Goal: Task Accomplishment & Management: Complete application form

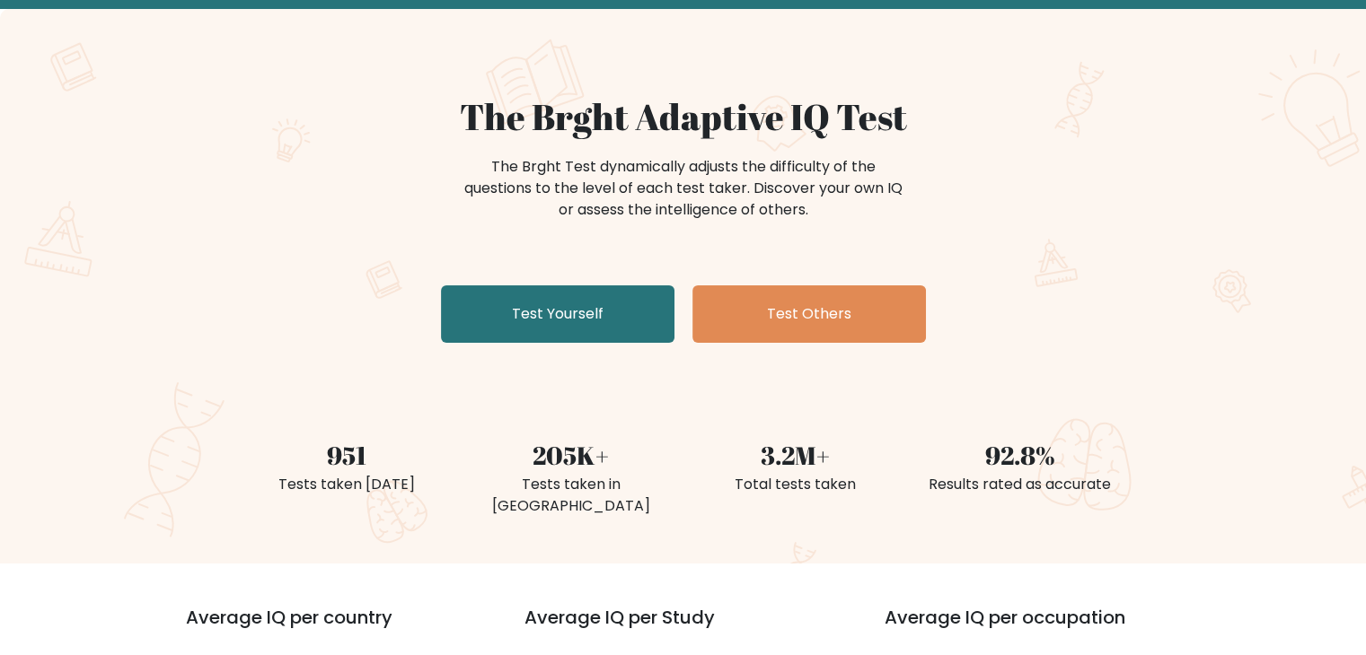
scroll to position [180, 0]
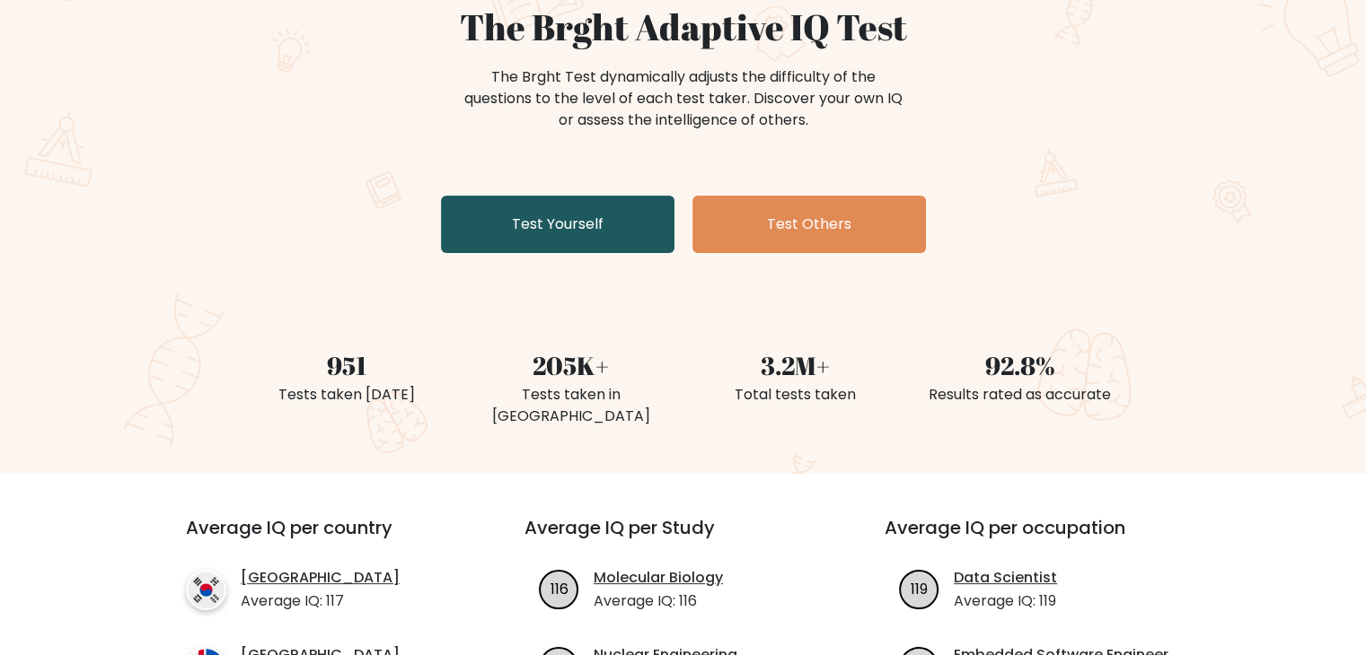
drag, startPoint x: 532, startPoint y: 225, endPoint x: 551, endPoint y: 220, distance: 20.5
click at [532, 225] on link "Test Yourself" at bounding box center [557, 224] width 233 height 57
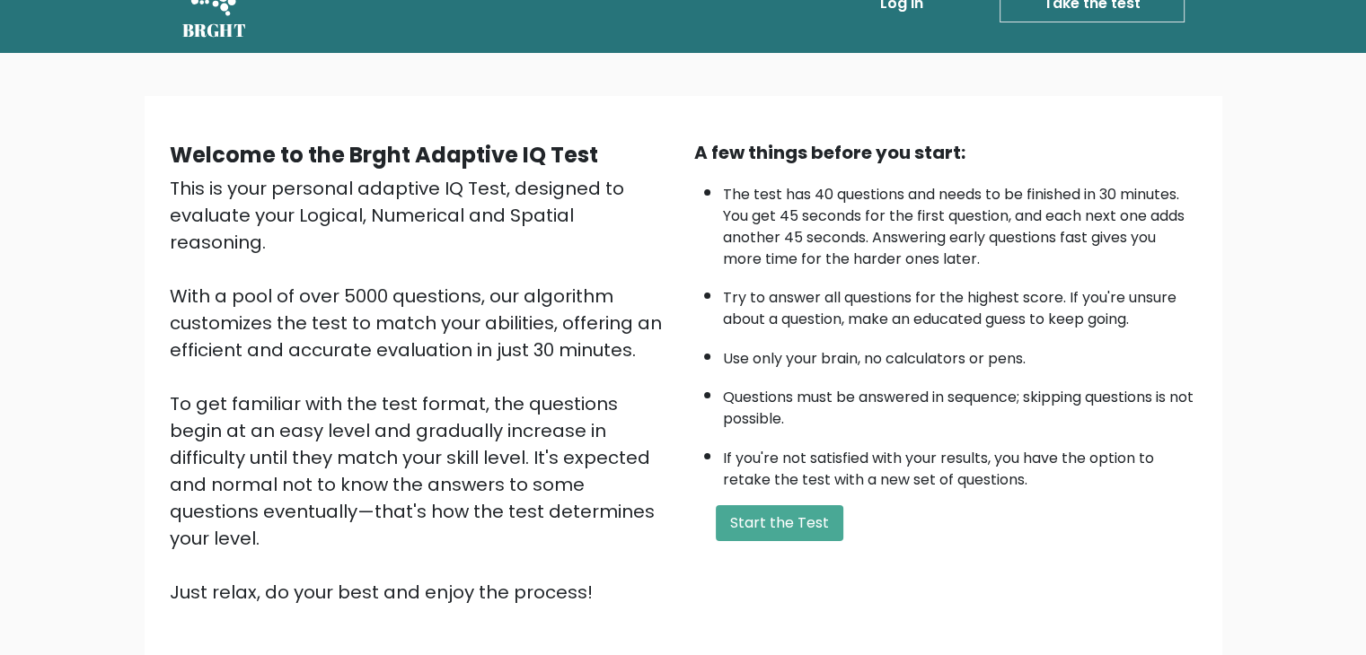
scroll to position [90, 0]
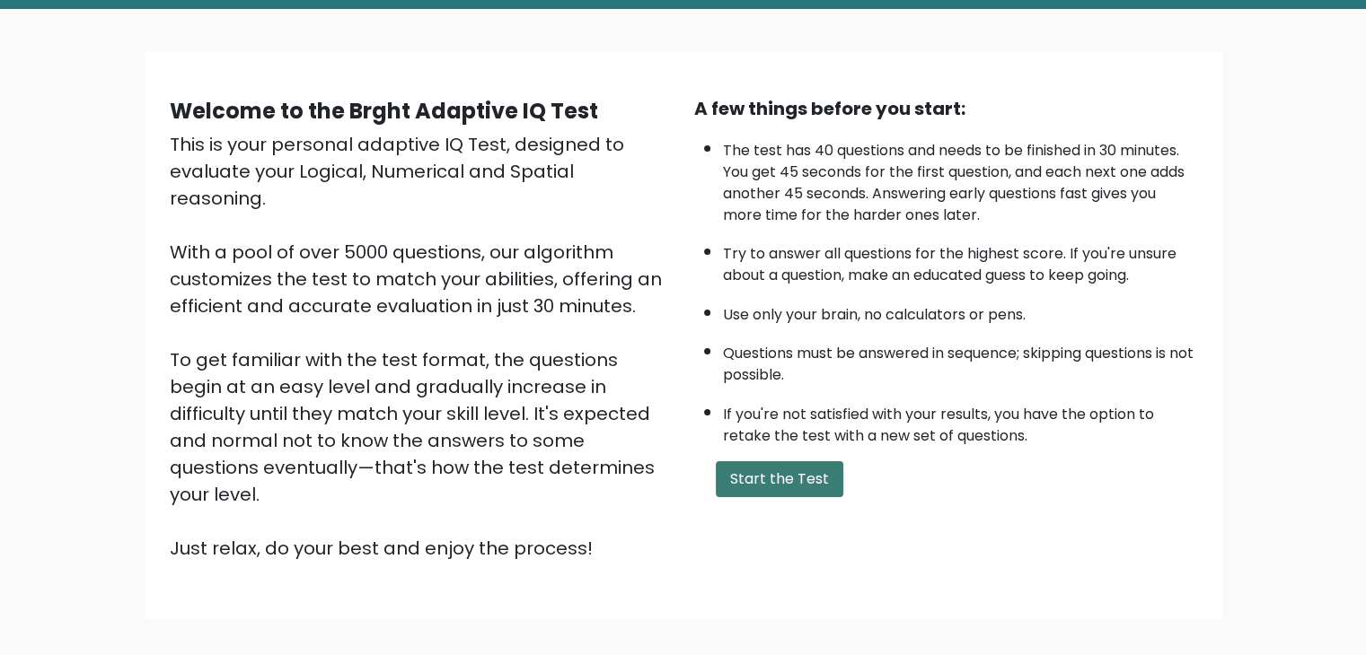
click at [783, 466] on button "Start the Test" at bounding box center [780, 480] width 128 height 36
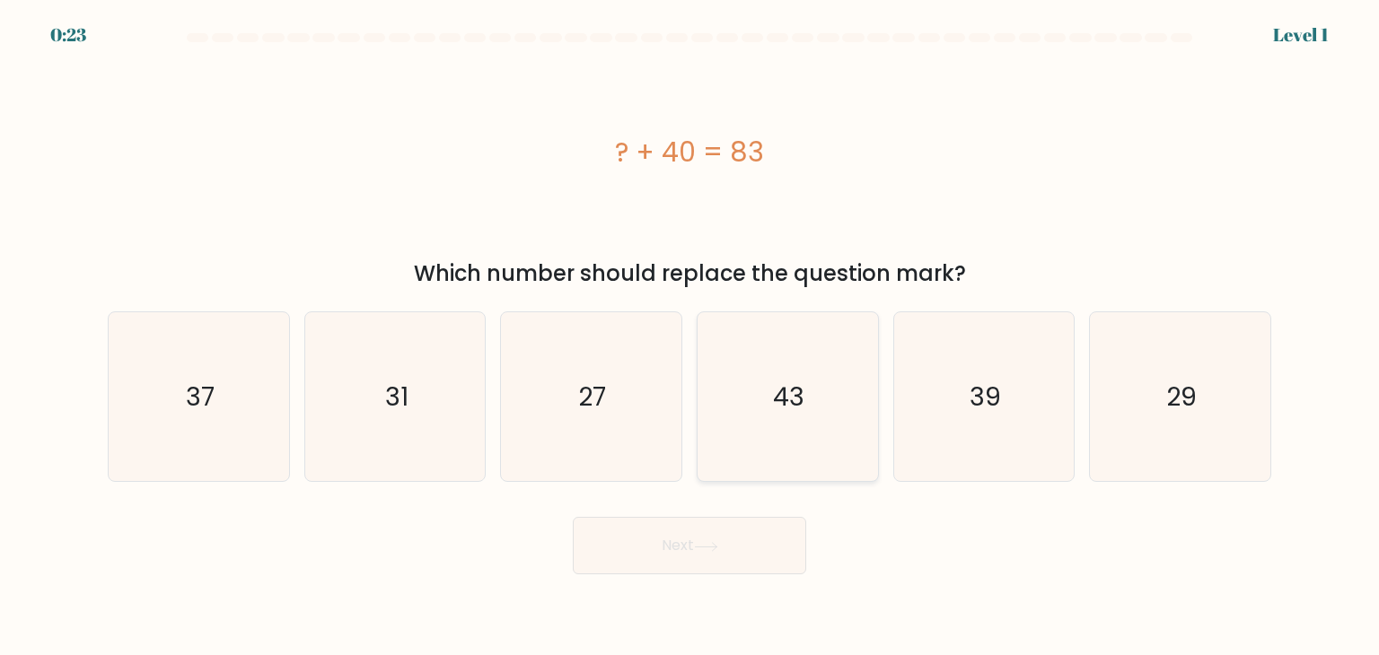
click at [790, 392] on text "43" at bounding box center [789, 397] width 31 height 36
click at [691, 337] on input "d. 43" at bounding box center [690, 332] width 1 height 9
radio input "true"
click at [754, 552] on button "Next" at bounding box center [689, 545] width 233 height 57
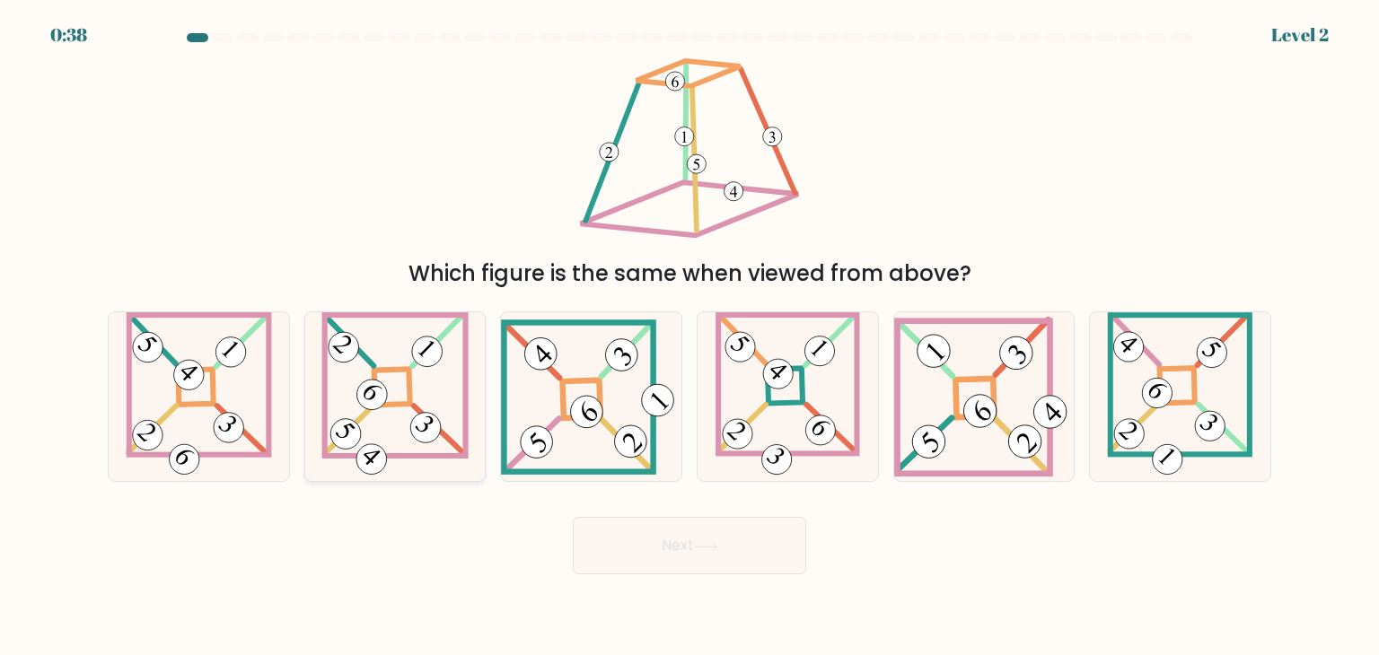
click at [404, 400] on icon at bounding box center [394, 396] width 147 height 169
click at [690, 337] on input "b." at bounding box center [690, 332] width 1 height 9
radio input "true"
click at [674, 543] on button "Next" at bounding box center [689, 545] width 233 height 57
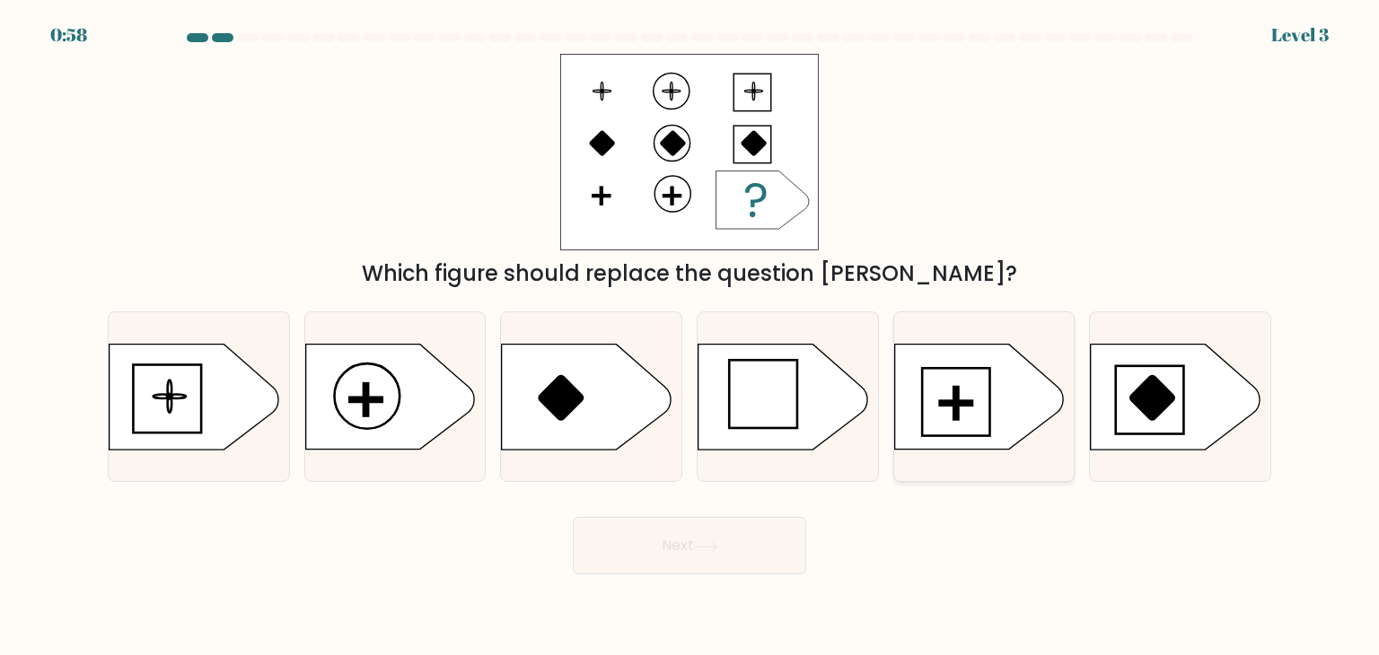
click at [954, 391] on rect at bounding box center [956, 403] width 4 height 32
click at [691, 337] on input "e." at bounding box center [690, 332] width 1 height 9
radio input "true"
click at [654, 543] on button "Next" at bounding box center [689, 545] width 233 height 57
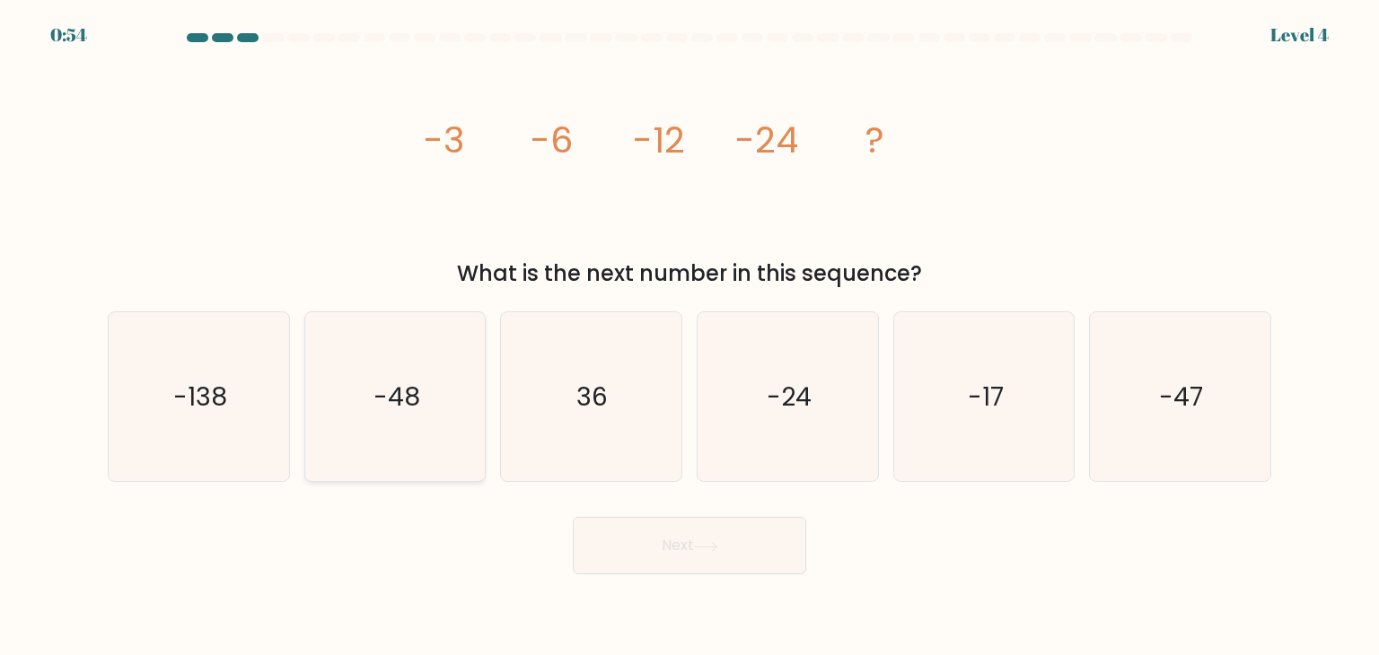
click at [464, 395] on icon "-48" at bounding box center [395, 396] width 169 height 169
click at [690, 337] on input "b. -48" at bounding box center [690, 332] width 1 height 9
radio input "true"
click at [732, 548] on button "Next" at bounding box center [689, 545] width 233 height 57
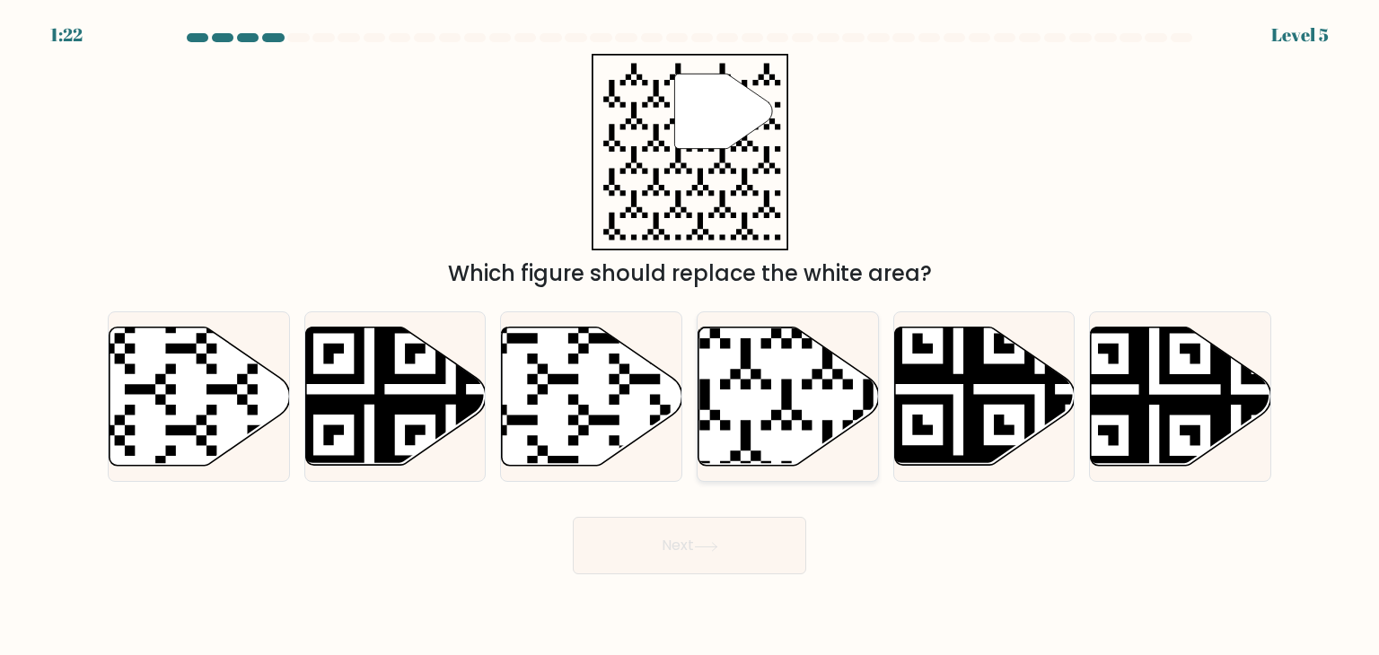
click at [755, 371] on icon at bounding box center [730, 471] width 327 height 327
click at [691, 337] on input "d." at bounding box center [690, 332] width 1 height 9
radio input "true"
click at [665, 532] on button "Next" at bounding box center [689, 545] width 233 height 57
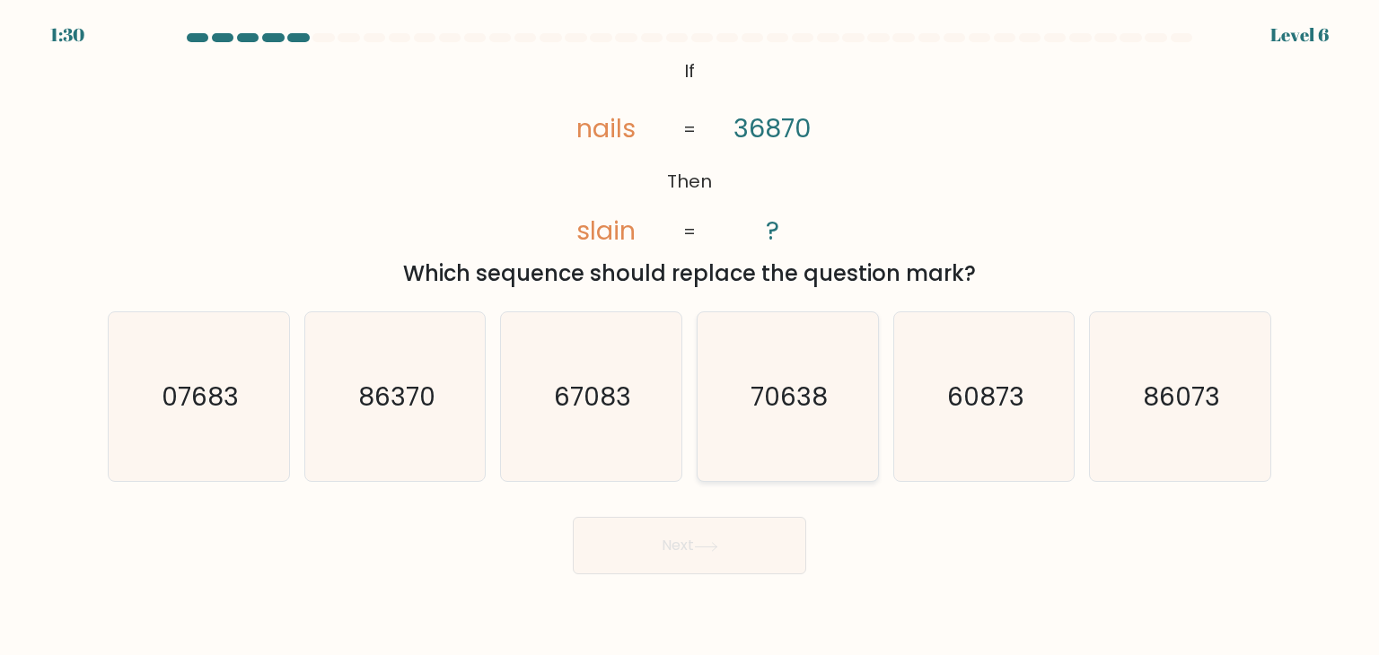
click at [818, 399] on text "70638" at bounding box center [789, 397] width 77 height 36
click at [691, 337] on input "d. 70638" at bounding box center [690, 332] width 1 height 9
radio input "true"
click at [704, 543] on icon at bounding box center [706, 547] width 24 height 10
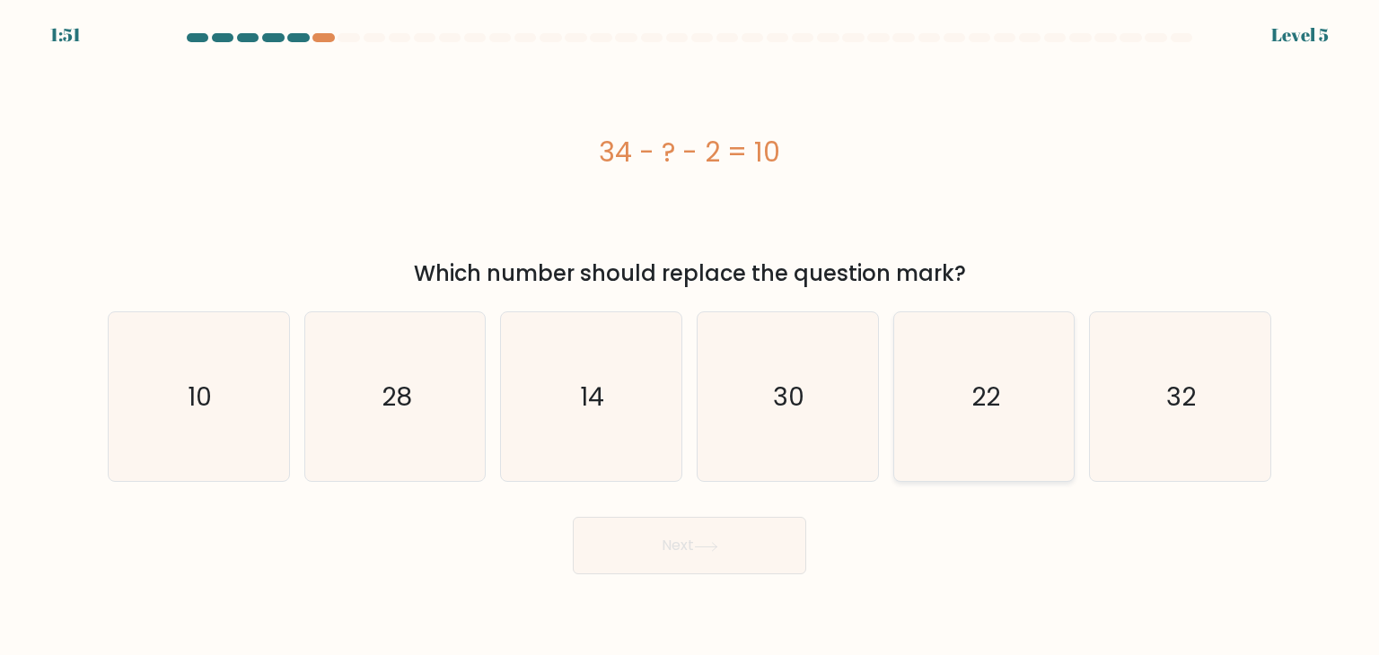
drag, startPoint x: 918, startPoint y: 364, endPoint x: 923, endPoint y: 405, distance: 41.7
click at [919, 365] on icon "22" at bounding box center [984, 396] width 169 height 169
click at [691, 337] on input "e. 22" at bounding box center [690, 332] width 1 height 9
radio input "true"
click at [717, 544] on icon at bounding box center [706, 547] width 24 height 10
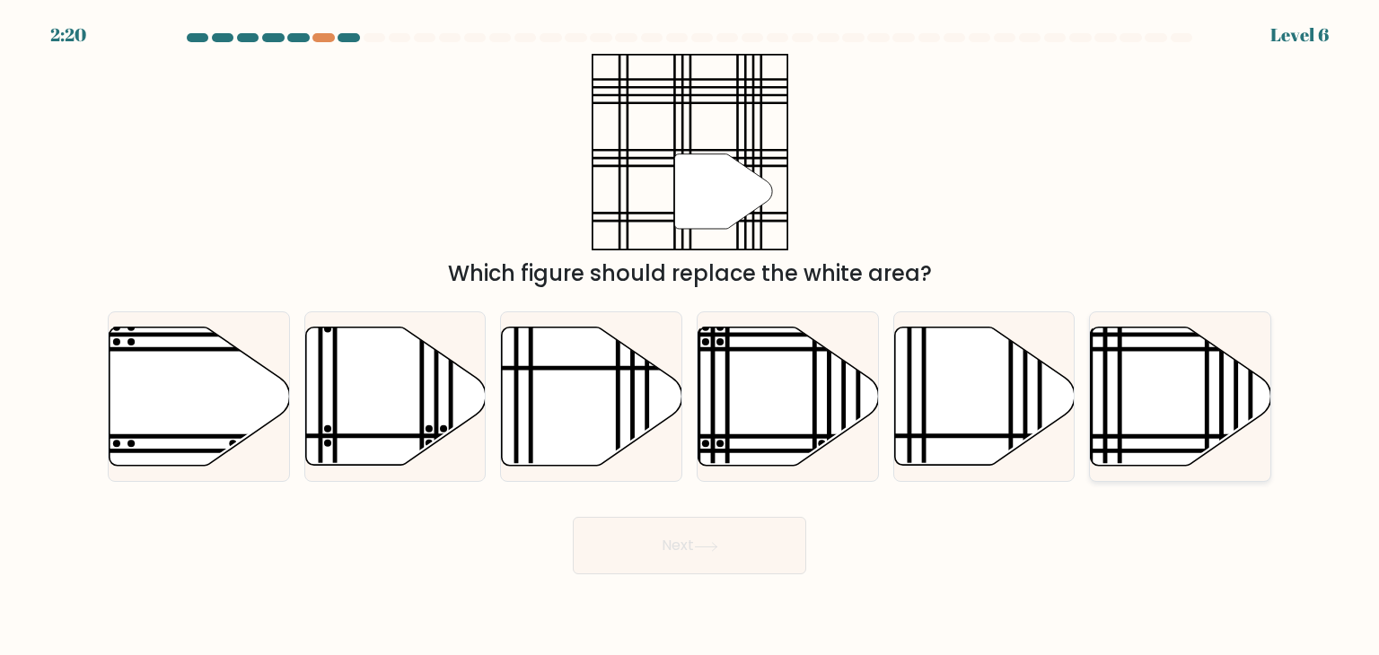
click at [1127, 373] on icon at bounding box center [1181, 397] width 180 height 138
click at [691, 337] on input "f." at bounding box center [690, 332] width 1 height 9
radio input "true"
click at [697, 553] on button "Next" at bounding box center [689, 545] width 233 height 57
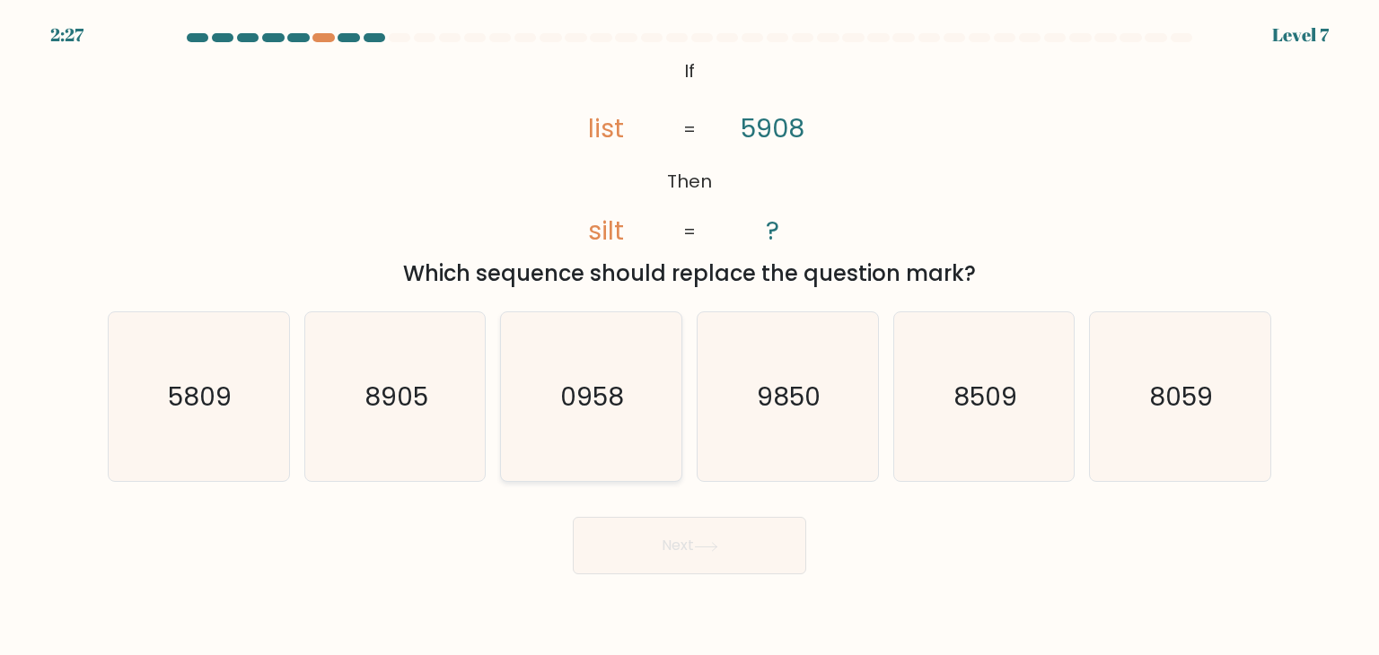
click at [590, 396] on text "0958" at bounding box center [593, 397] width 64 height 36
click at [690, 337] on input "c. 0958" at bounding box center [690, 332] width 1 height 9
radio input "true"
click at [657, 526] on button "Next" at bounding box center [689, 545] width 233 height 57
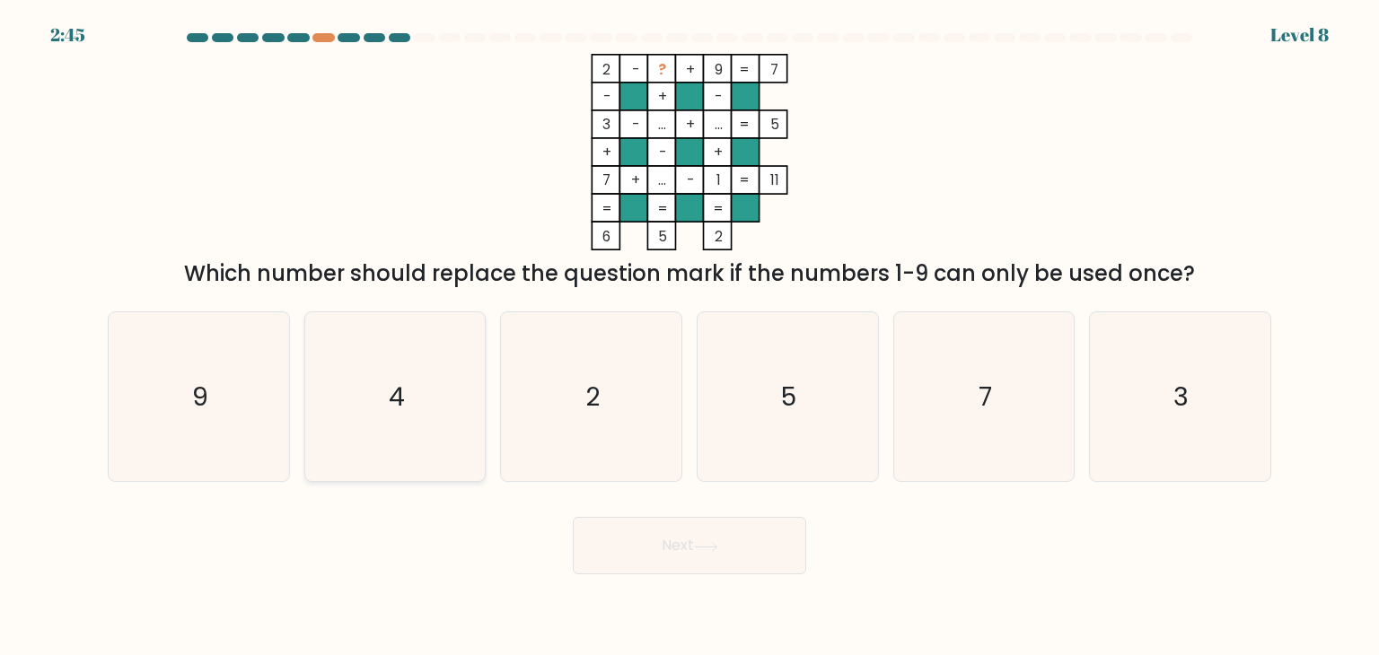
click at [431, 369] on icon "4" at bounding box center [395, 396] width 169 height 169
click at [690, 337] on input "b. 4" at bounding box center [690, 332] width 1 height 9
radio input "true"
click at [655, 565] on button "Next" at bounding box center [689, 545] width 233 height 57
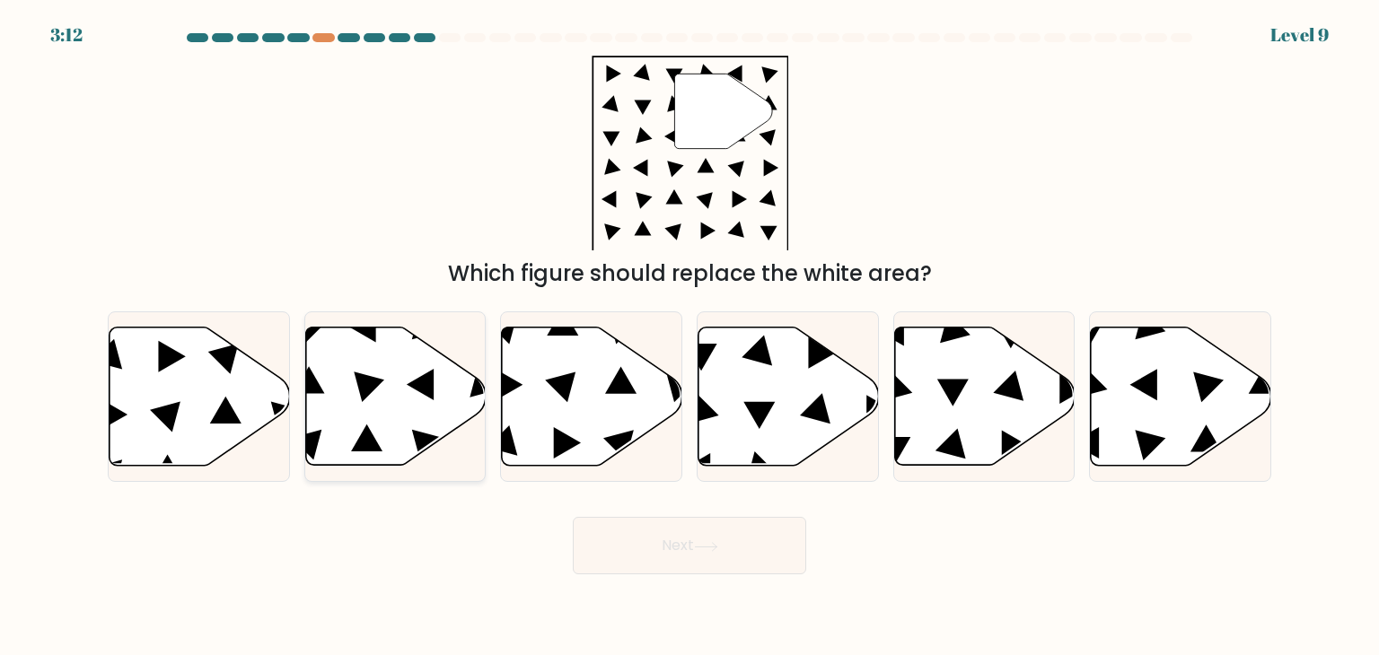
click at [340, 396] on icon at bounding box center [395, 397] width 180 height 138
click at [690, 337] on input "b." at bounding box center [690, 332] width 1 height 9
radio input "true"
click at [997, 393] on icon at bounding box center [1008, 386] width 31 height 31
click at [691, 337] on input "e." at bounding box center [690, 332] width 1 height 9
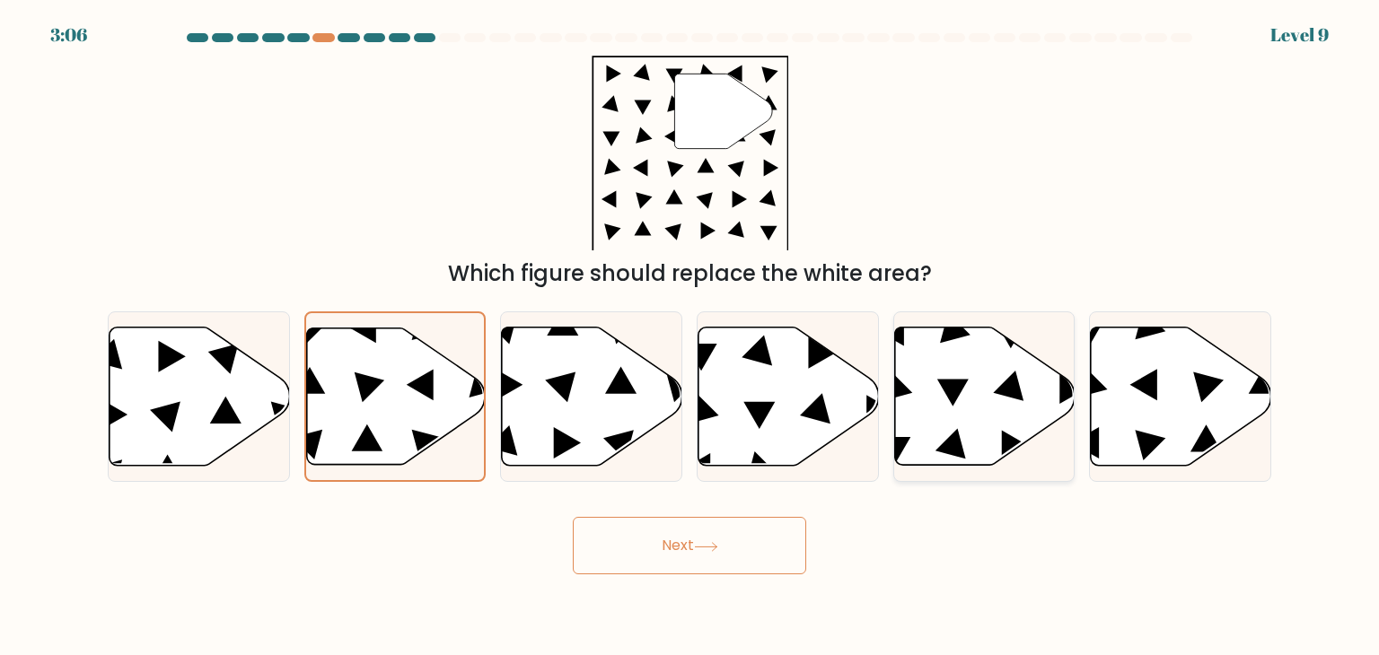
radio input "true"
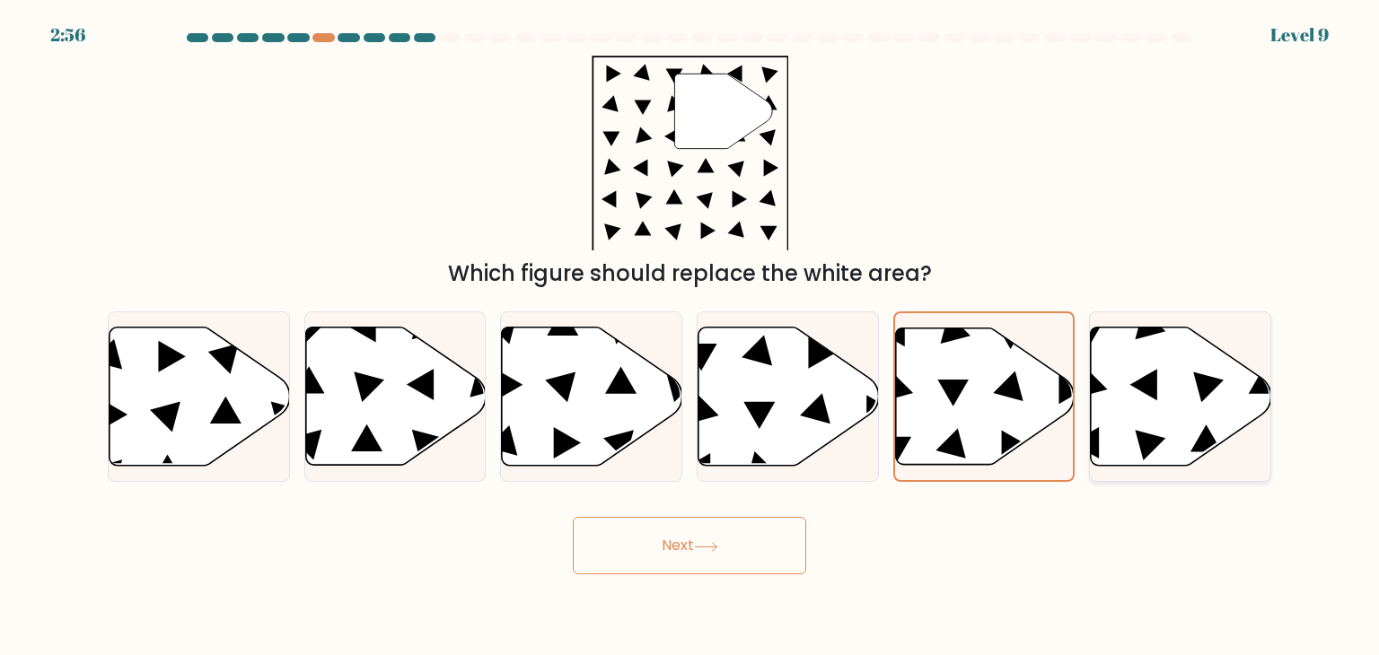
click at [1200, 417] on icon at bounding box center [1181, 397] width 180 height 138
click at [691, 337] on input "f." at bounding box center [690, 332] width 1 height 9
radio input "true"
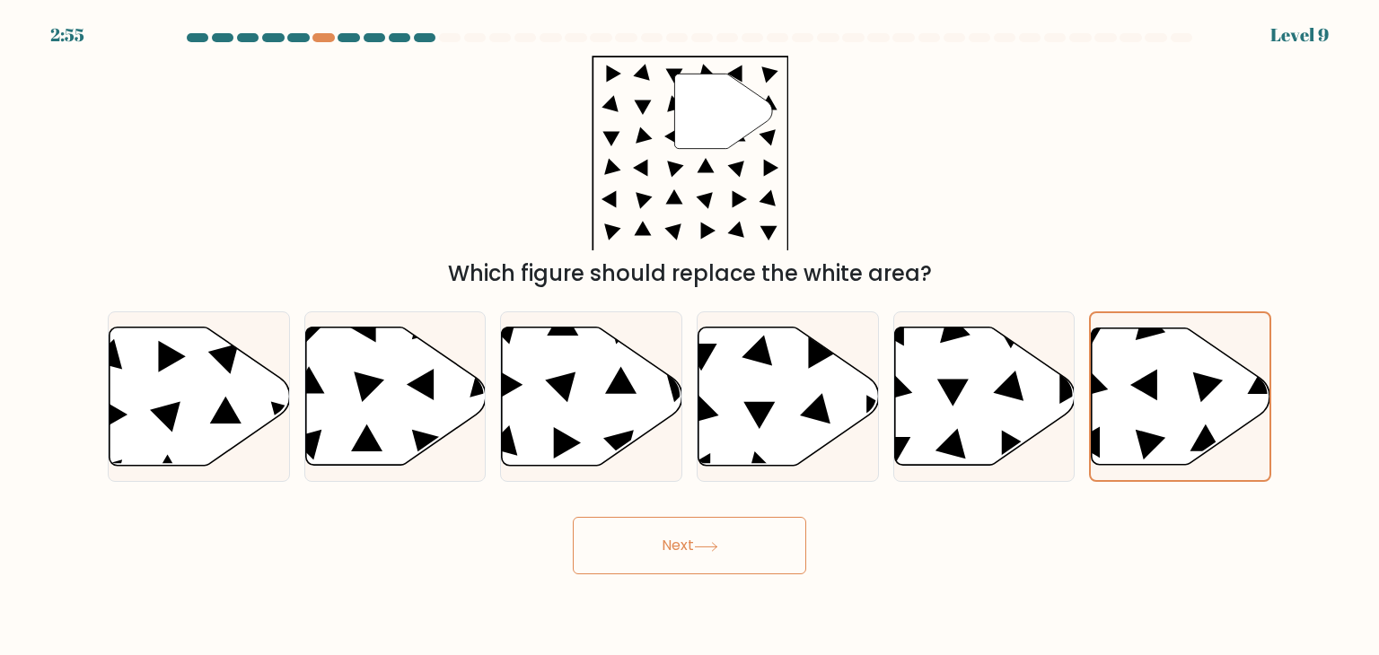
click at [747, 543] on button "Next" at bounding box center [689, 545] width 233 height 57
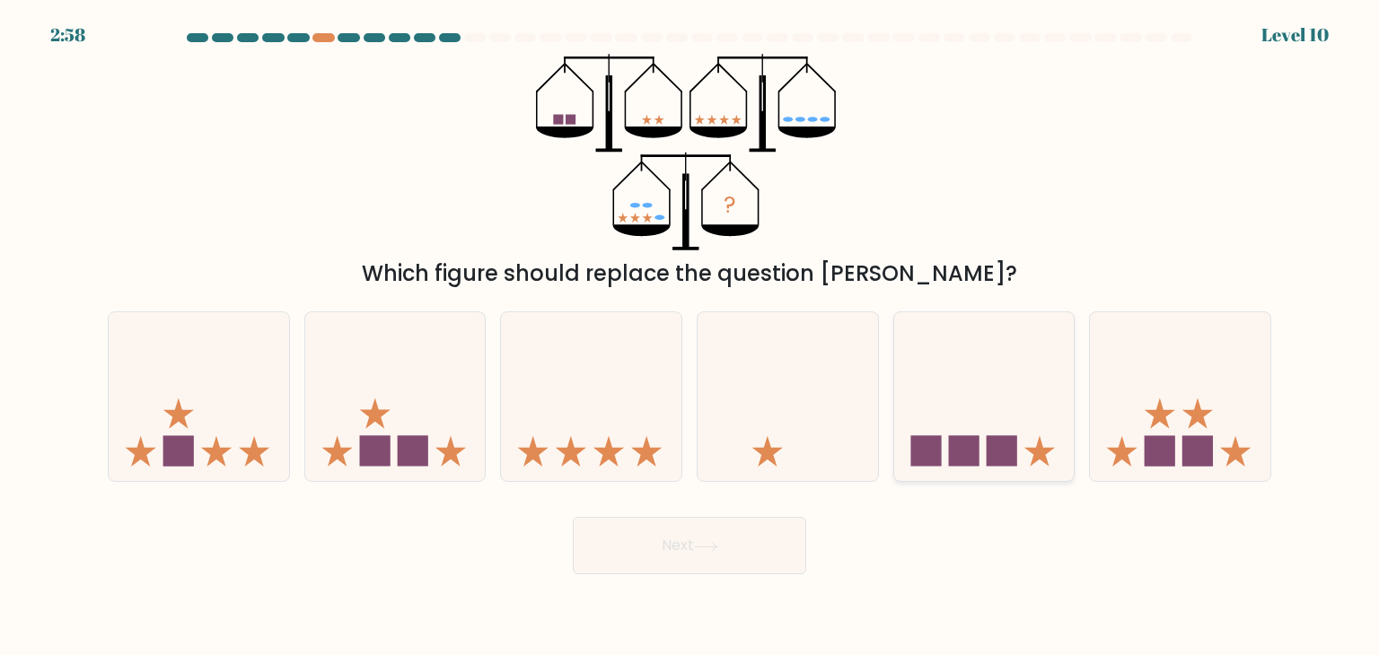
click at [1013, 443] on rect at bounding box center [1002, 451] width 31 height 31
click at [691, 337] on input "e." at bounding box center [690, 332] width 1 height 9
radio input "true"
click at [701, 557] on button "Next" at bounding box center [689, 545] width 233 height 57
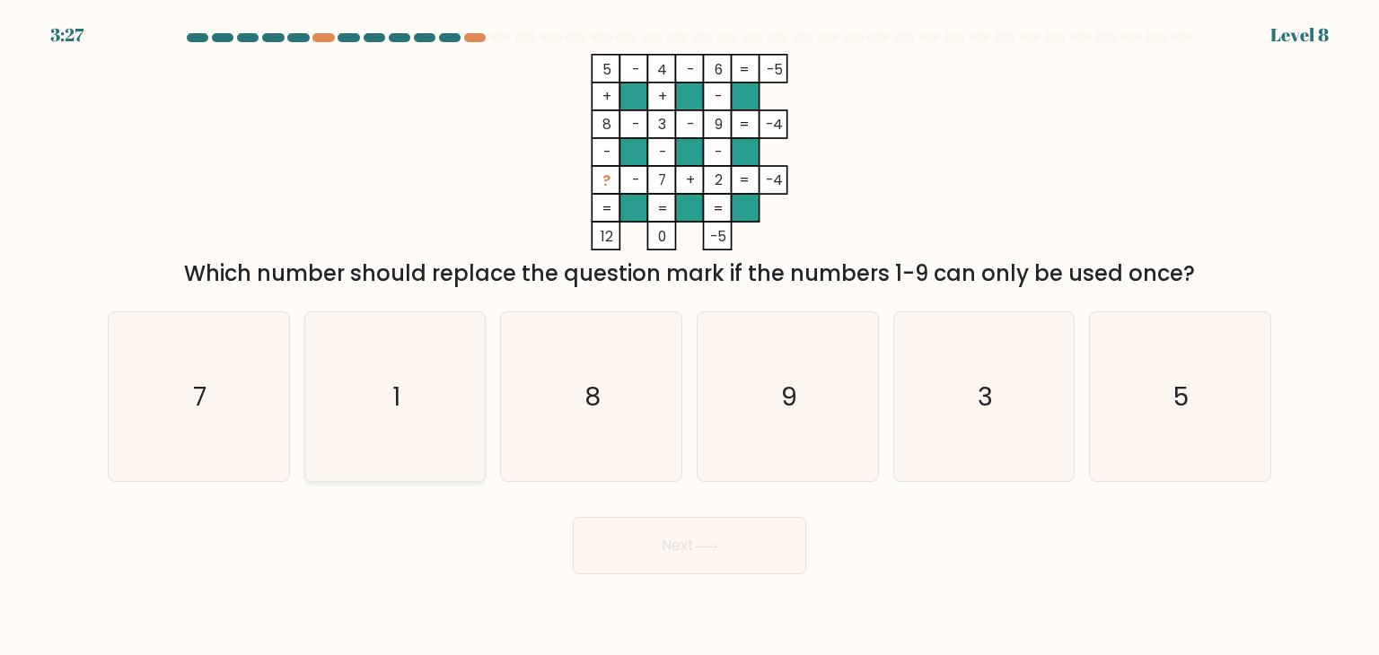
click at [419, 412] on icon "1" at bounding box center [395, 396] width 169 height 169
click at [690, 337] on input "b. 1" at bounding box center [690, 332] width 1 height 9
radio input "true"
click at [715, 558] on button "Next" at bounding box center [689, 545] width 233 height 57
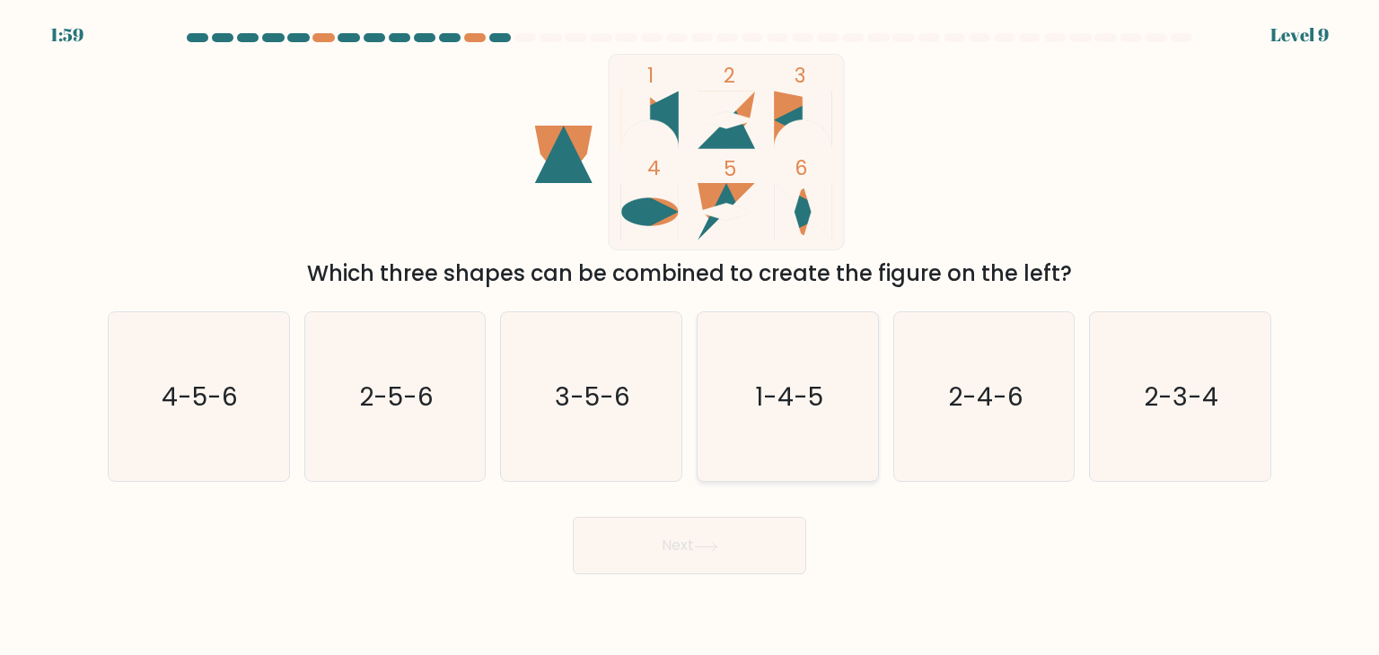
click at [768, 393] on text "1-4-5" at bounding box center [789, 397] width 68 height 36
click at [691, 337] on input "d. 1-4-5" at bounding box center [690, 332] width 1 height 9
radio input "true"
click at [756, 558] on button "Next" at bounding box center [689, 545] width 233 height 57
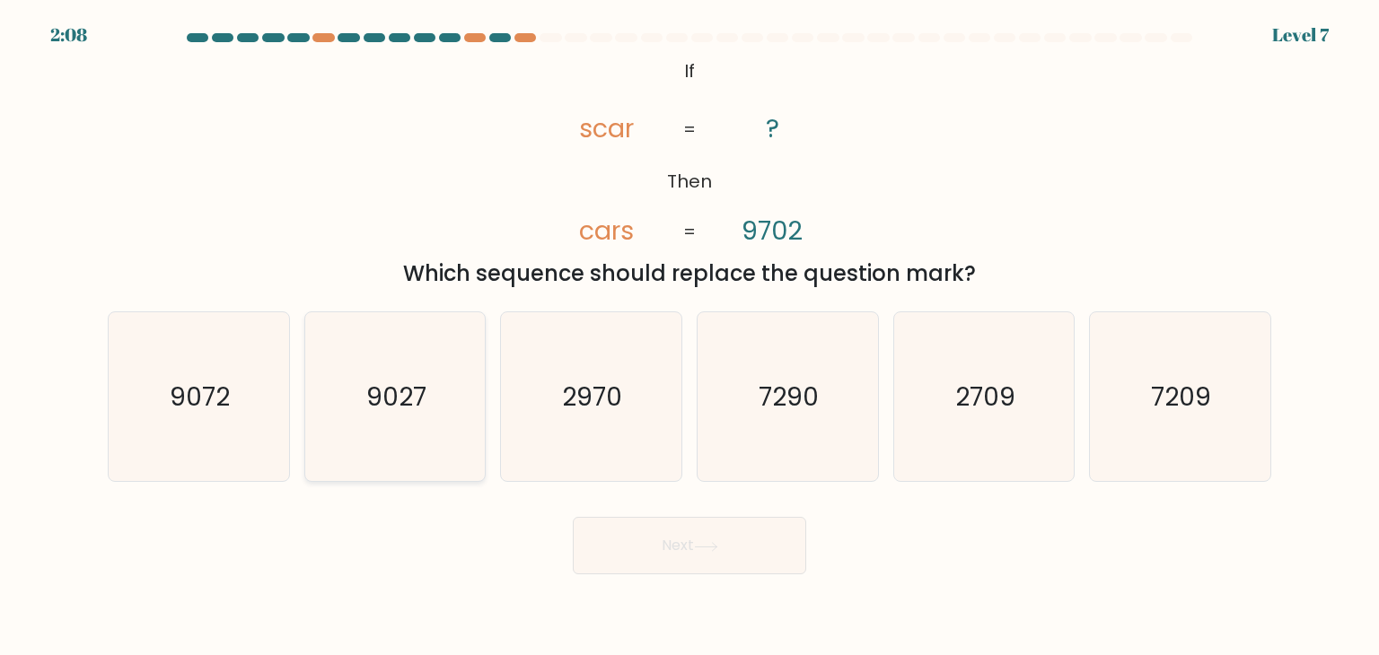
click at [338, 374] on icon "9027" at bounding box center [395, 396] width 169 height 169
click at [690, 337] on input "b. 9027" at bounding box center [690, 332] width 1 height 9
radio input "true"
click at [702, 589] on body "2:07 Level 7 If" at bounding box center [689, 327] width 1379 height 655
click at [700, 584] on body "2:07 Level 7 If" at bounding box center [689, 327] width 1379 height 655
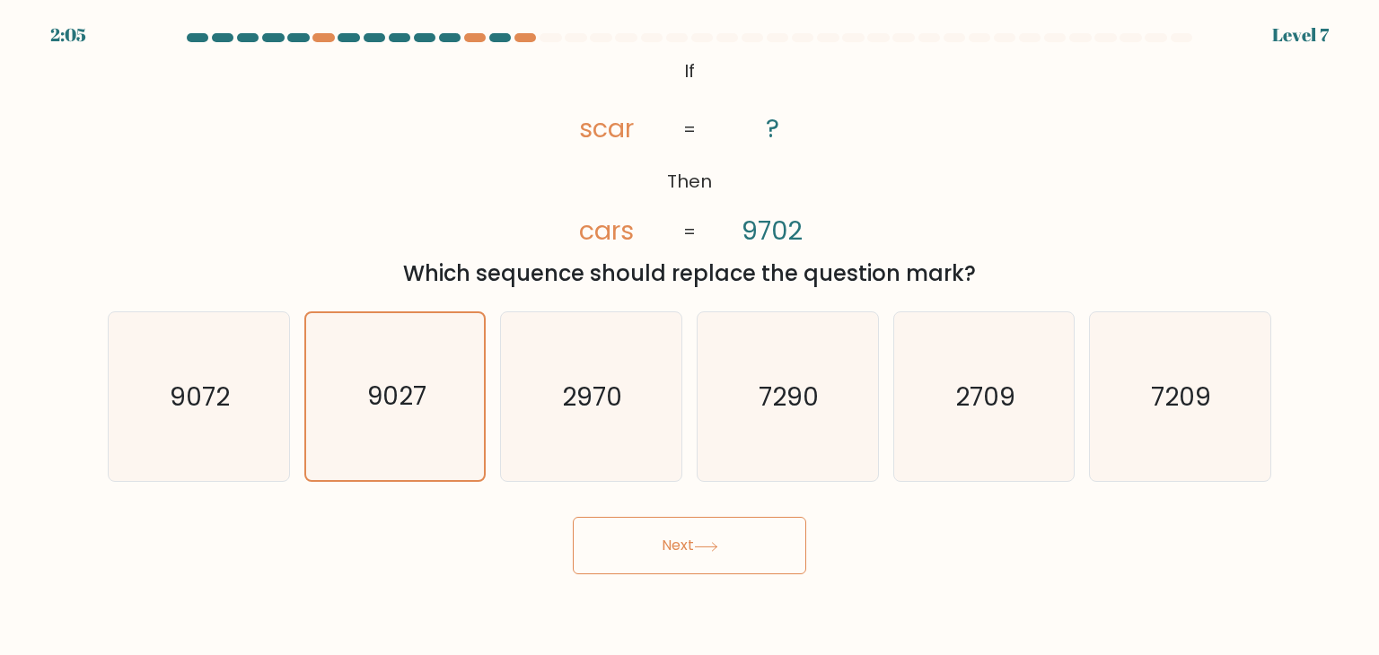
click at [672, 552] on button "Next" at bounding box center [689, 545] width 233 height 57
